Goal: Information Seeking & Learning: Check status

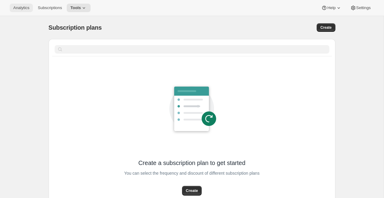
click at [18, 8] on span "Analytics" at bounding box center [21, 7] width 16 height 5
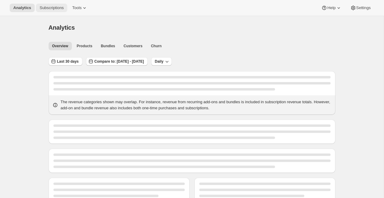
click at [43, 9] on span "Subscriptions" at bounding box center [52, 7] width 24 height 5
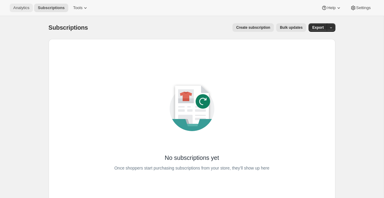
click at [19, 11] on button "Analytics" at bounding box center [21, 8] width 23 height 8
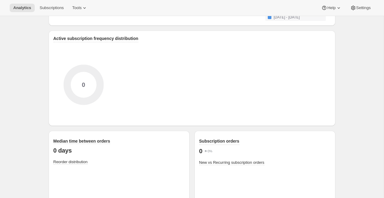
scroll to position [831, 0]
